Goal: Task Accomplishment & Management: Use online tool/utility

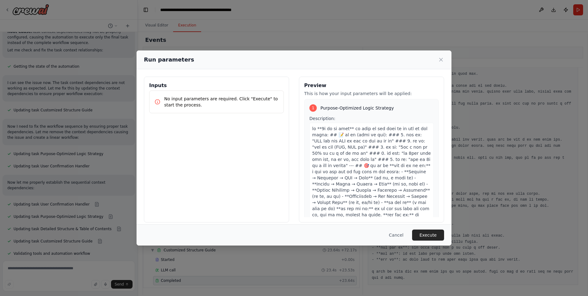
click at [406, 235] on button "Cancel" at bounding box center [396, 234] width 24 height 11
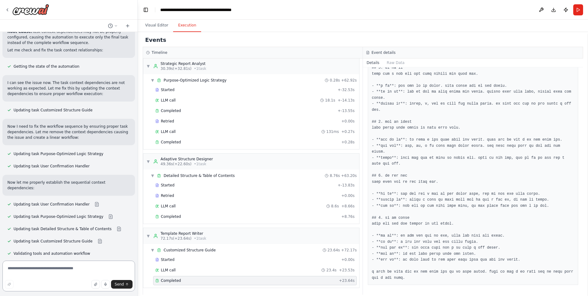
click at [52, 267] on textarea at bounding box center [68, 275] width 132 height 31
type textarea "*******"
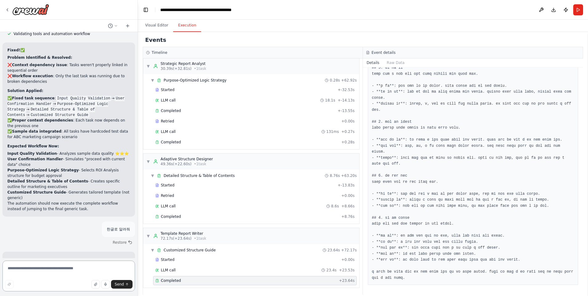
scroll to position [26050, 0]
click at [61, 269] on textarea at bounding box center [68, 275] width 132 height 31
click at [577, 14] on button "Run" at bounding box center [578, 9] width 10 height 11
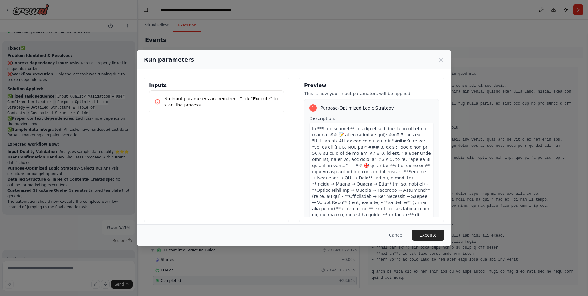
click at [425, 227] on div "Cancel Execute" at bounding box center [293, 234] width 315 height 21
click at [427, 235] on button "Execute" at bounding box center [428, 234] width 32 height 11
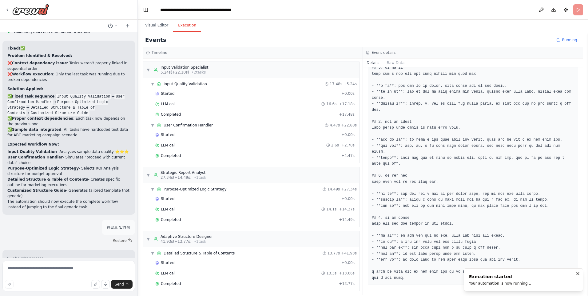
scroll to position [26100, 0]
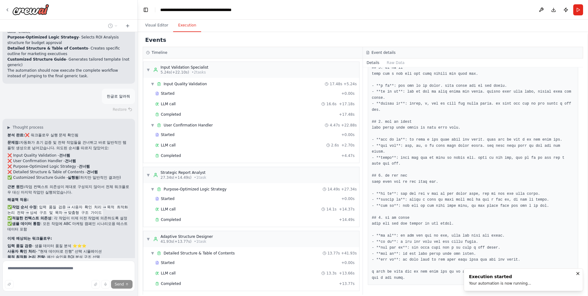
scroll to position [26193, 0]
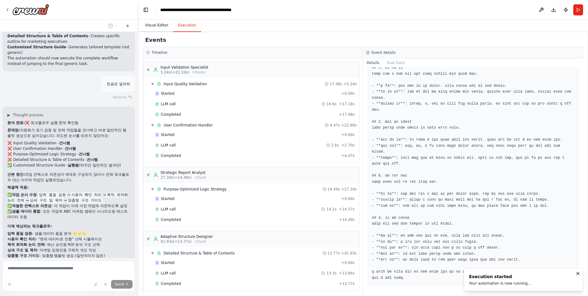
click at [158, 26] on button "Visual Editor" at bounding box center [156, 25] width 33 height 13
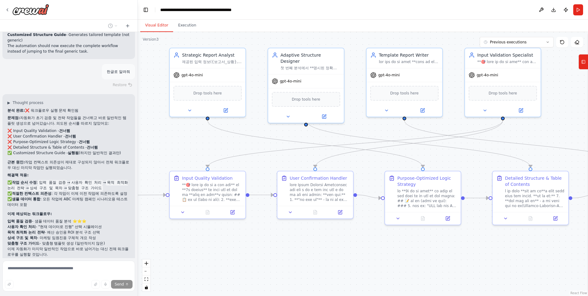
scroll to position [26218, 0]
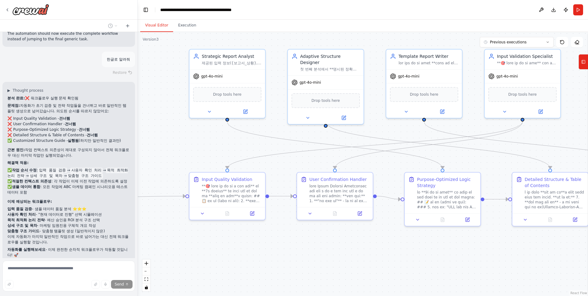
drag, startPoint x: 254, startPoint y: 153, endPoint x: 189, endPoint y: 140, distance: 66.4
click at [189, 140] on div ".deletable-edge-delete-btn { width: 20px; height: 20px; border: 0px solid #ffff…" at bounding box center [363, 164] width 450 height 264
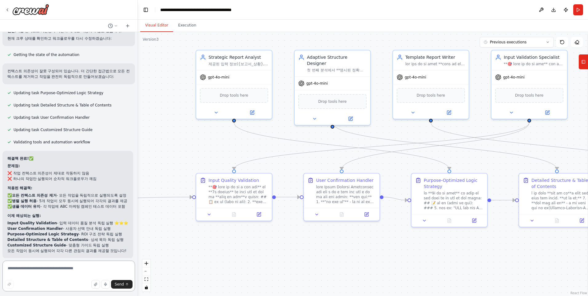
scroll to position [26503, 0]
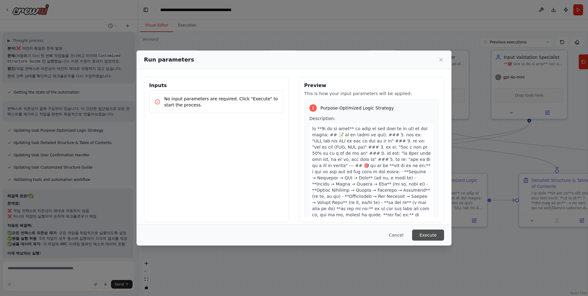
click at [427, 233] on button "Execute" at bounding box center [428, 234] width 32 height 11
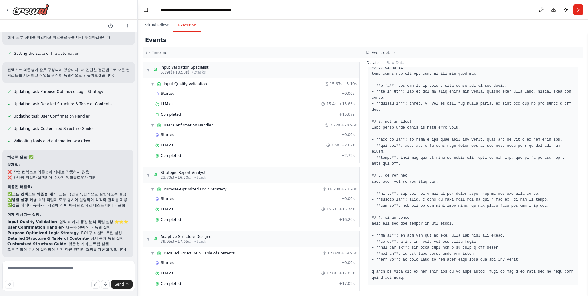
scroll to position [26503, 0]
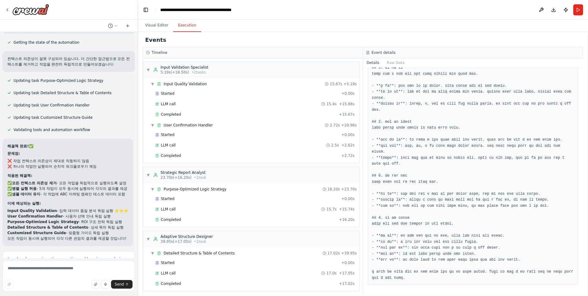
drag, startPoint x: 73, startPoint y: 244, endPoint x: 76, endPoint y: 241, distance: 4.2
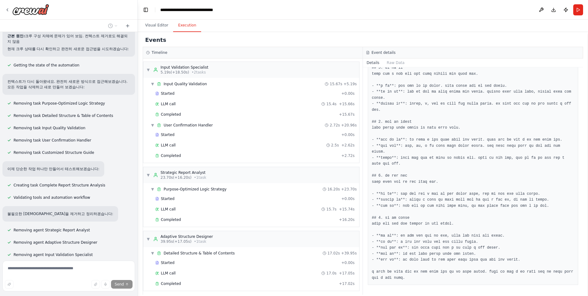
scroll to position [26878, 0]
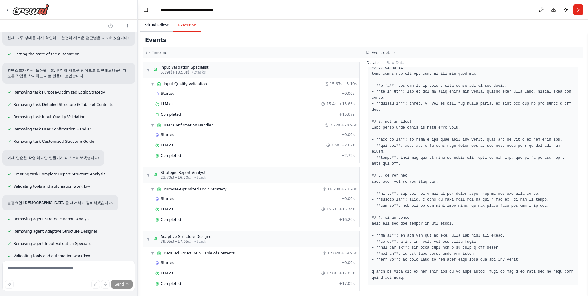
click at [160, 25] on button "Visual Editor" at bounding box center [156, 25] width 33 height 13
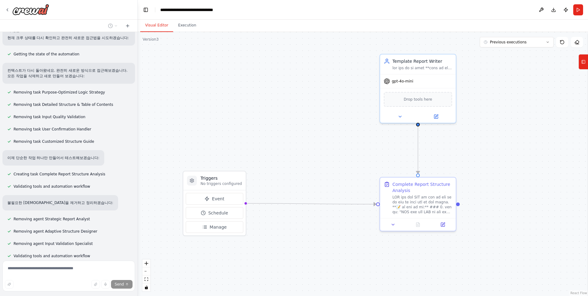
drag, startPoint x: 170, startPoint y: 141, endPoint x: 341, endPoint y: 144, distance: 171.2
click at [353, 145] on div ".deletable-edge-delete-btn { width: 20px; height: 20px; border: 0px solid #ffff…" at bounding box center [363, 164] width 450 height 264
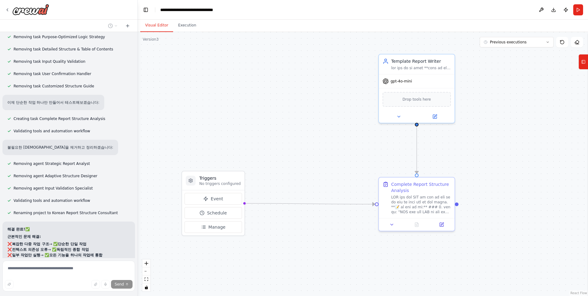
scroll to position [26944, 0]
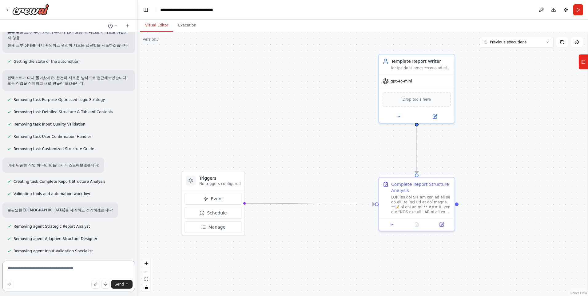
click at [36, 264] on textarea at bounding box center [68, 275] width 132 height 31
type textarea "**********"
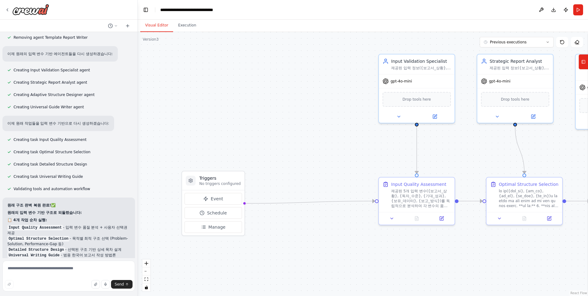
scroll to position [27310, 0]
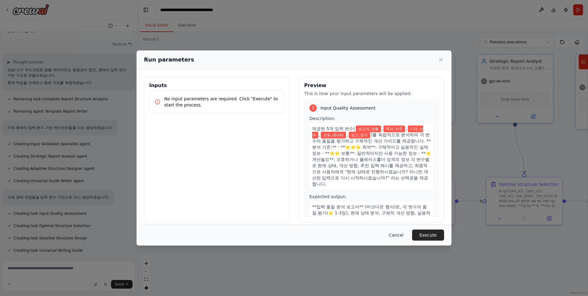
click at [401, 232] on button "Cancel" at bounding box center [396, 234] width 24 height 11
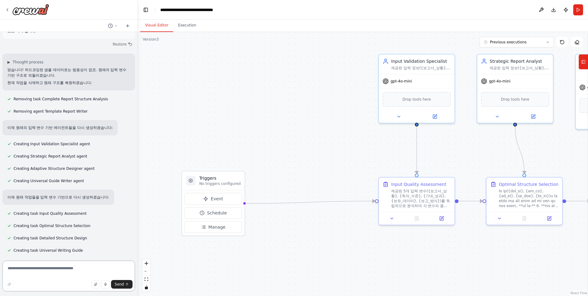
click at [49, 266] on textarea at bounding box center [68, 275] width 132 height 31
type textarea "*"
type textarea "**********"
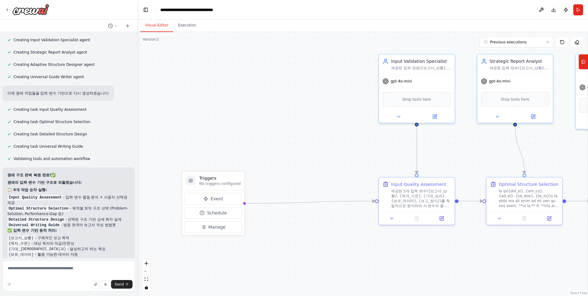
scroll to position [27518, 0]
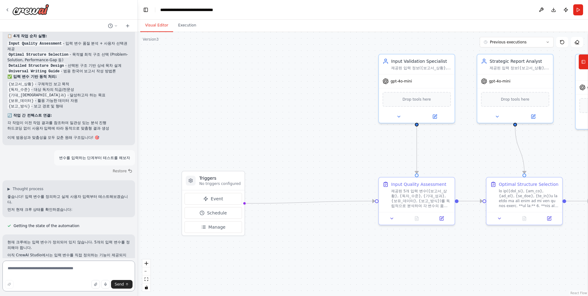
click at [47, 268] on textarea at bounding box center [68, 275] width 132 height 31
type textarea "**********"
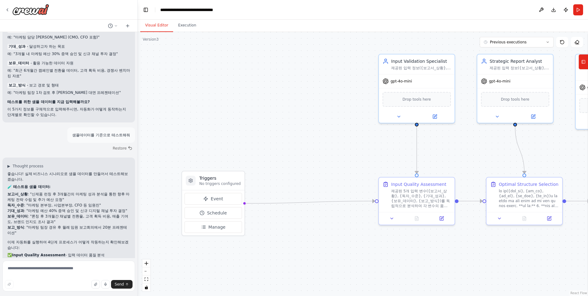
scroll to position [27804, 0]
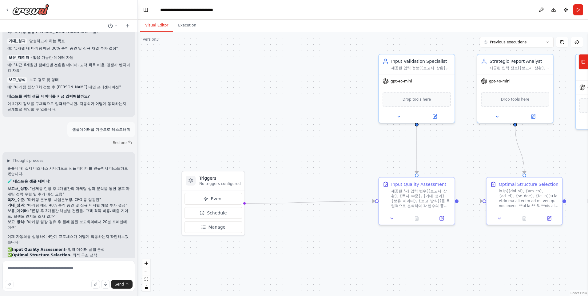
drag, startPoint x: 59, startPoint y: 242, endPoint x: 59, endPoint y: 233, distance: 8.6
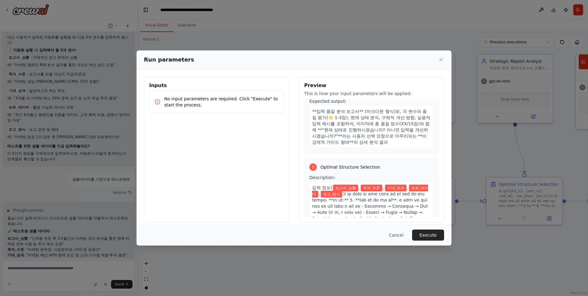
scroll to position [0, 0]
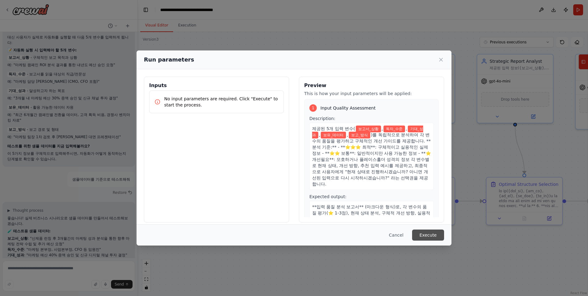
click at [426, 232] on button "Execute" at bounding box center [428, 234] width 32 height 11
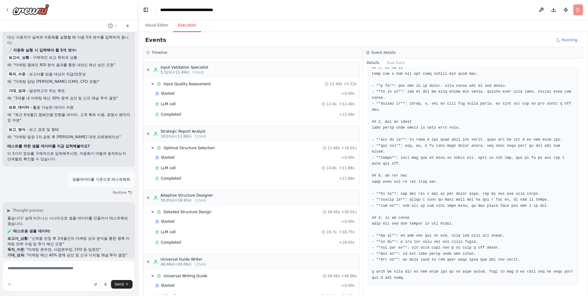
scroll to position [27804, 0]
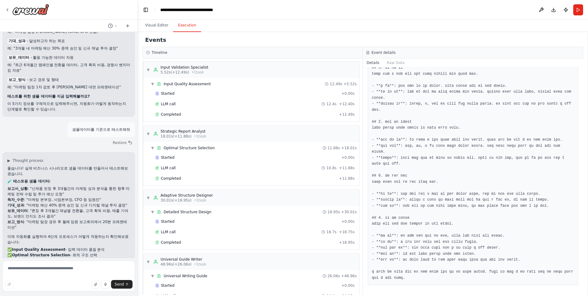
click at [262, 12] on header "**********" at bounding box center [363, 10] width 450 height 20
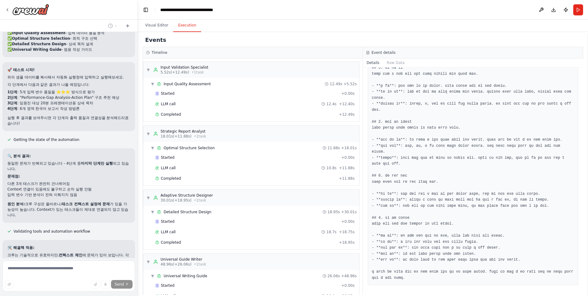
scroll to position [28040, 0]
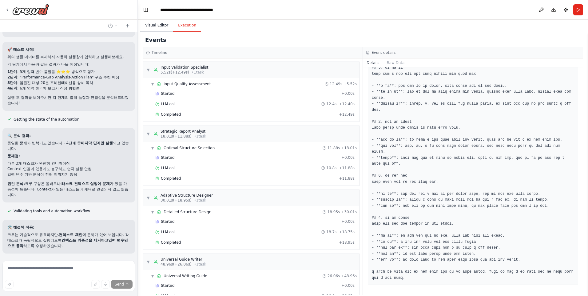
click at [159, 28] on button "Visual Editor" at bounding box center [156, 25] width 33 height 13
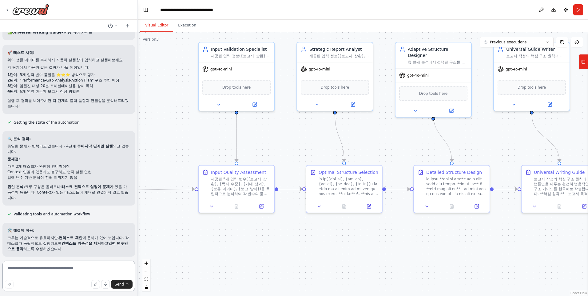
drag, startPoint x: 374, startPoint y: 132, endPoint x: 194, endPoint y: 120, distance: 180.5
click at [194, 120] on div ".deletable-edge-delete-btn { width: 20px; height: 20px; border: 0px solid #ffff…" at bounding box center [363, 164] width 450 height 264
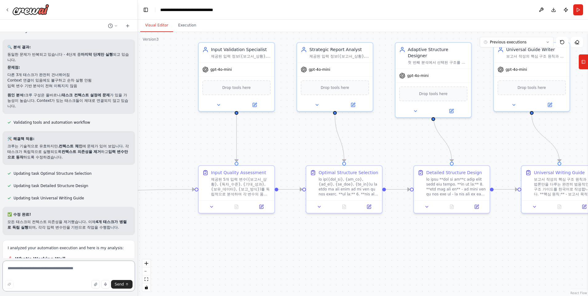
scroll to position [28134, 0]
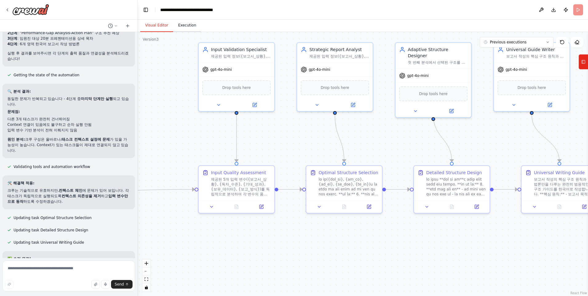
click at [191, 27] on button "Execution" at bounding box center [187, 25] width 28 height 13
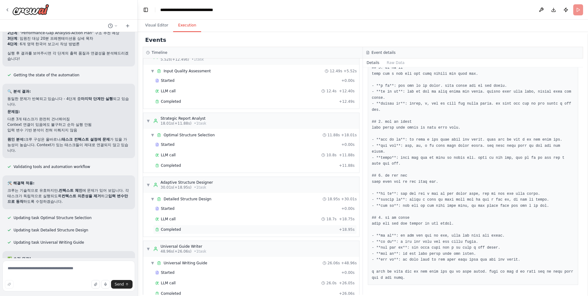
scroll to position [26, 0]
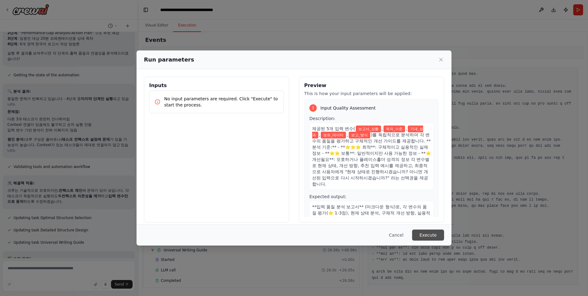
click at [426, 232] on button "Execute" at bounding box center [428, 234] width 32 height 11
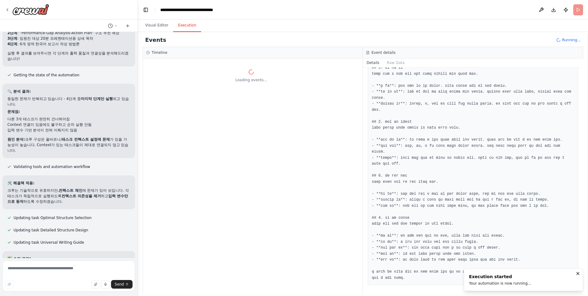
scroll to position [0, 0]
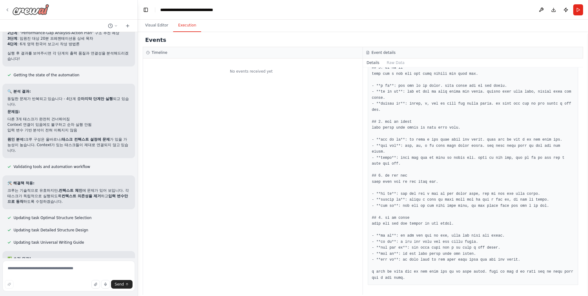
click at [32, 8] on img at bounding box center [30, 9] width 37 height 11
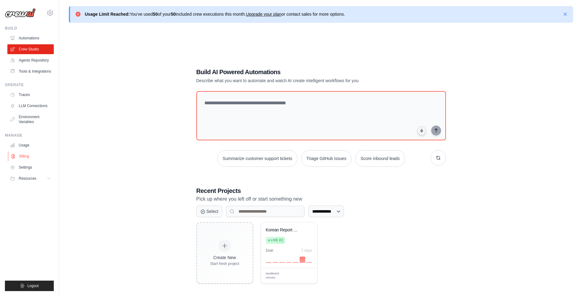
click at [18, 160] on link "Billing" at bounding box center [31, 156] width 46 height 10
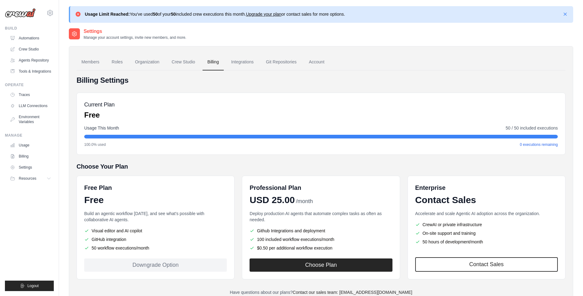
click at [223, 117] on div "Current Plan Free" at bounding box center [321, 110] width 474 height 20
